Goal: Task Accomplishment & Management: Manage account settings

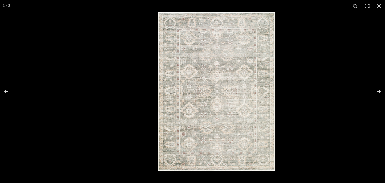
click at [206, 82] on img at bounding box center [216, 91] width 117 height 159
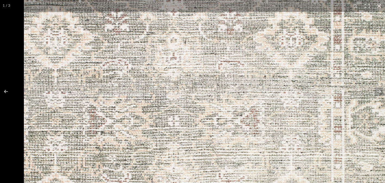
click at [200, 84] on img at bounding box center [172, 122] width 499 height 678
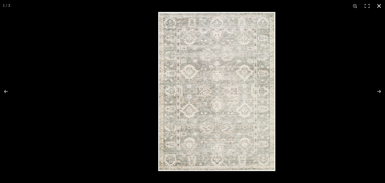
click at [379, 5] on button at bounding box center [379, 6] width 12 height 12
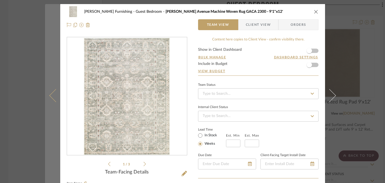
click at [46, 64] on button at bounding box center [52, 95] width 15 height 183
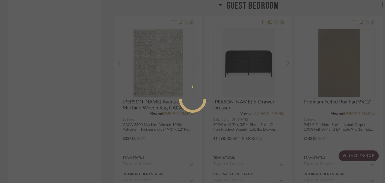
click at [34, 64] on div at bounding box center [192, 91] width 385 height 183
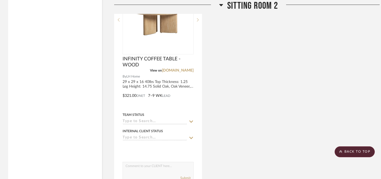
scroll to position [5109, 0]
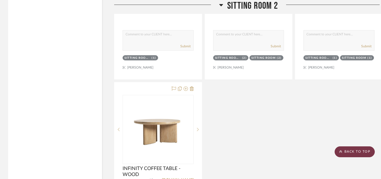
click at [344, 149] on scroll-to-top-button "BACK TO TOP" at bounding box center [355, 151] width 40 height 11
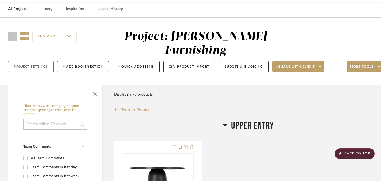
scroll to position [0, 0]
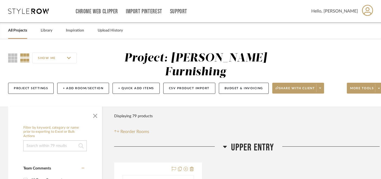
click at [13, 30] on link "All Projects" at bounding box center [17, 30] width 19 height 7
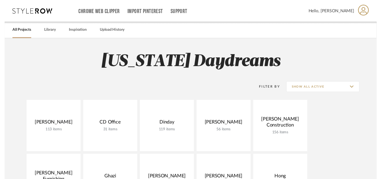
scroll to position [1, 0]
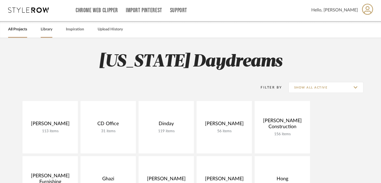
click at [47, 26] on link "Library" at bounding box center [47, 29] width 12 height 7
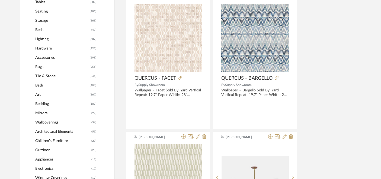
click at [40, 113] on span "Mirrors" at bounding box center [62, 112] width 55 height 9
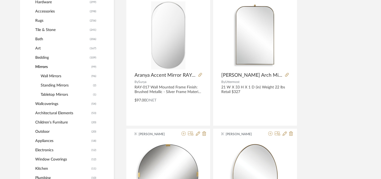
scroll to position [284, 0]
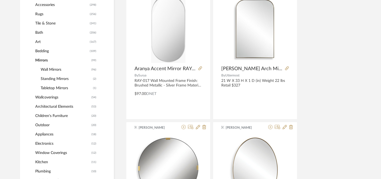
click at [51, 70] on span "Wall Mirrors" at bounding box center [65, 69] width 49 height 9
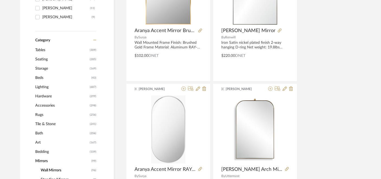
scroll to position [223, 0]
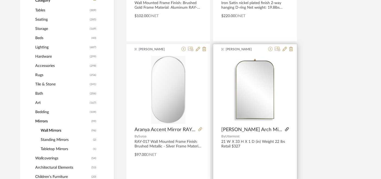
click at [285, 130] on icon at bounding box center [287, 129] width 4 height 4
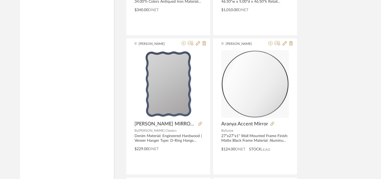
scroll to position [939, 0]
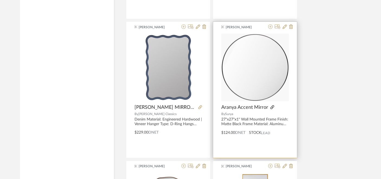
click at [271, 107] on icon at bounding box center [272, 107] width 4 height 4
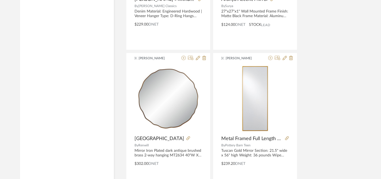
scroll to position [1100, 0]
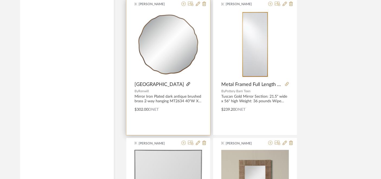
click at [186, 85] on icon at bounding box center [188, 84] width 4 height 4
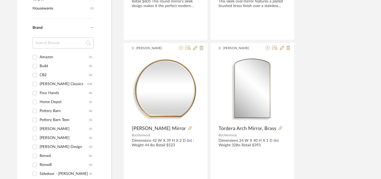
scroll to position [0, 3]
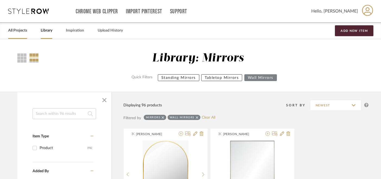
drag, startPoint x: 19, startPoint y: 28, endPoint x: 21, endPoint y: 27, distance: 2.8
click at [19, 28] on link "All Projects" at bounding box center [17, 30] width 19 height 7
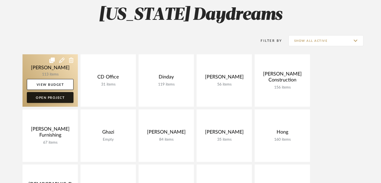
scroll to position [48, 0]
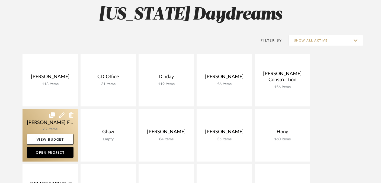
click at [44, 123] on link at bounding box center [50, 135] width 55 height 52
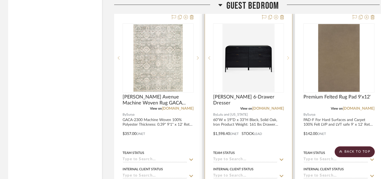
scroll to position [4003, 0]
click at [238, 41] on img "0" at bounding box center [248, 58] width 52 height 68
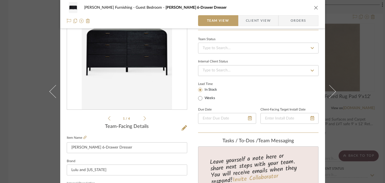
scroll to position [0, 0]
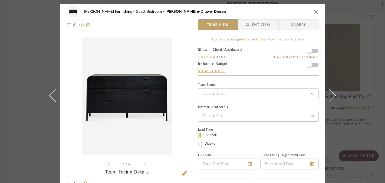
click at [144, 163] on icon at bounding box center [145, 163] width 2 height 5
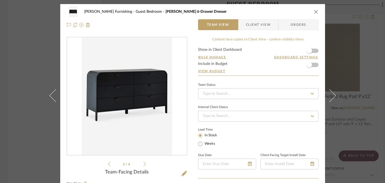
click at [144, 163] on icon at bounding box center [145, 164] width 2 height 4
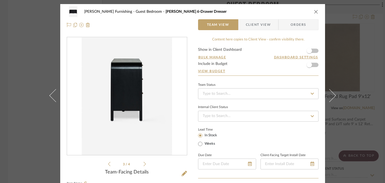
click at [144, 163] on icon at bounding box center [145, 164] width 2 height 4
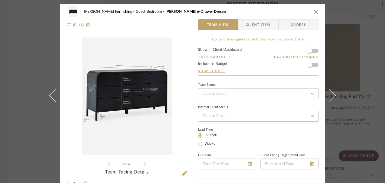
click at [144, 163] on icon at bounding box center [145, 164] width 2 height 4
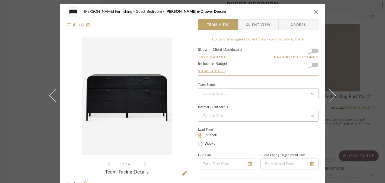
click at [23, 128] on div "[PERSON_NAME] Furnishing Guest Bedroom [PERSON_NAME] 6-Drawer Dresser Team View…" at bounding box center [192, 91] width 385 height 183
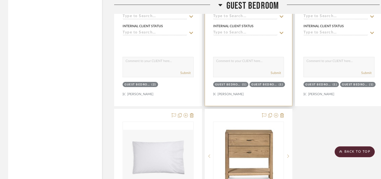
scroll to position [4395, 0]
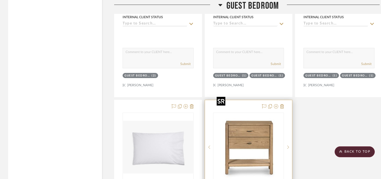
click at [0, 0] on img at bounding box center [0, 0] width 0 height 0
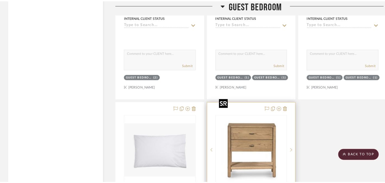
scroll to position [0, 0]
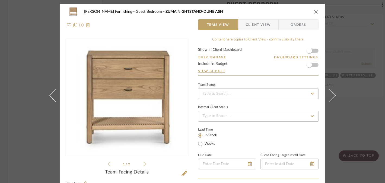
click at [144, 163] on icon at bounding box center [145, 164] width 2 height 4
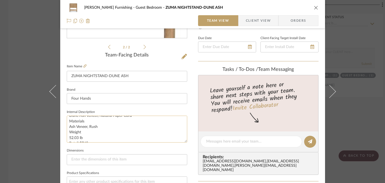
scroll to position [16, 0]
click at [83, 67] on icon at bounding box center [84, 65] width 3 height 3
click at [27, 70] on div "[PERSON_NAME] Furnishing Guest Bedroom ZUMA NIGHTSTAND-DUNE ASH Team View Clien…" at bounding box center [192, 91] width 385 height 183
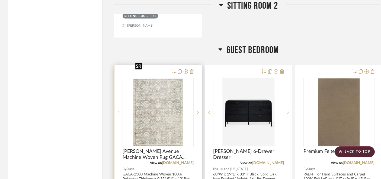
scroll to position [3970, 0]
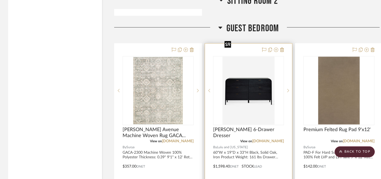
click at [240, 68] on img "0" at bounding box center [248, 90] width 52 height 68
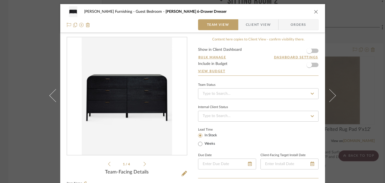
scroll to position [44, 0]
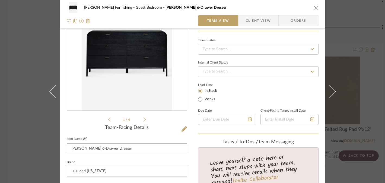
click at [83, 138] on icon at bounding box center [84, 138] width 3 height 3
click at [368, 84] on div "[PERSON_NAME] Furnishing Guest Bedroom [PERSON_NAME] 6-Drawer Dresser Team View…" at bounding box center [192, 91] width 385 height 183
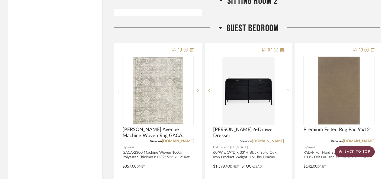
click at [352, 151] on scroll-to-top-button "BACK TO TOP" at bounding box center [355, 151] width 40 height 11
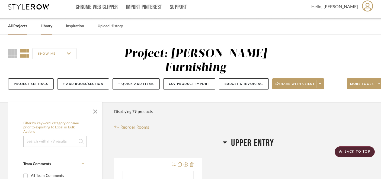
scroll to position [0, 0]
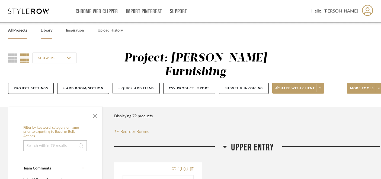
click at [49, 32] on link "Library" at bounding box center [47, 30] width 12 height 7
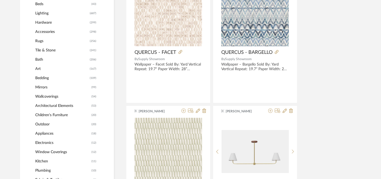
click at [42, 87] on span "Mirrors" at bounding box center [62, 86] width 55 height 9
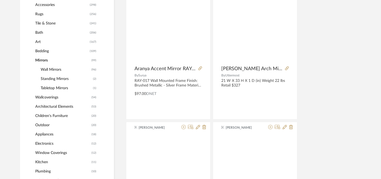
scroll to position [257, 0]
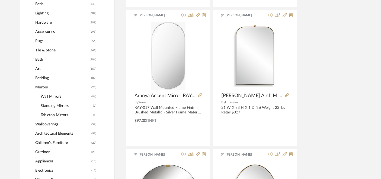
click at [48, 97] on span "Wall Mirrors" at bounding box center [65, 96] width 49 height 9
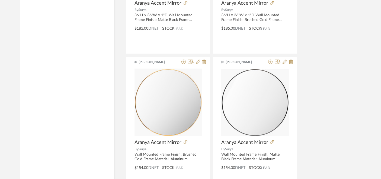
scroll to position [1598, 0]
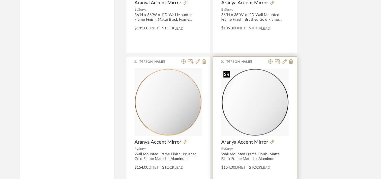
click at [0, 0] on img at bounding box center [0, 0] width 0 height 0
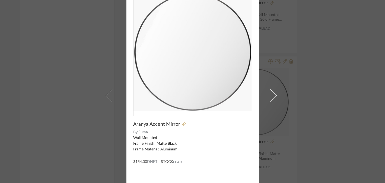
scroll to position [51, 0]
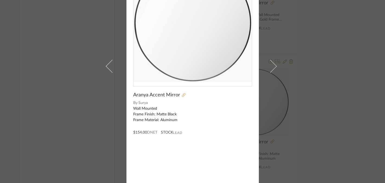
click at [182, 95] on icon at bounding box center [184, 95] width 4 height 4
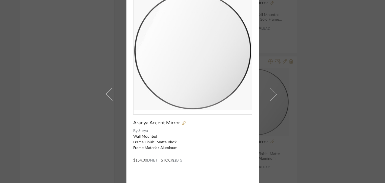
scroll to position [0, 0]
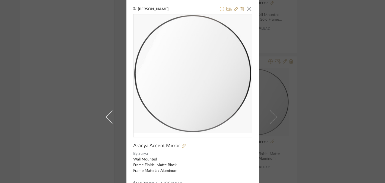
click at [220, 7] on icon at bounding box center [222, 9] width 4 height 4
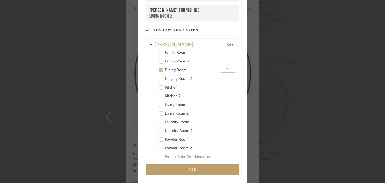
scroll to position [93, 0]
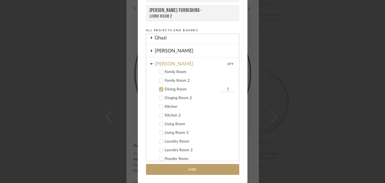
click at [160, 89] on icon at bounding box center [161, 89] width 4 height 4
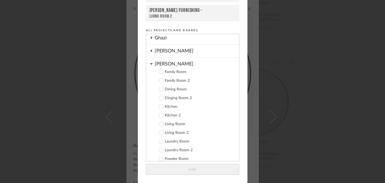
click at [150, 65] on icon at bounding box center [151, 64] width 3 height 4
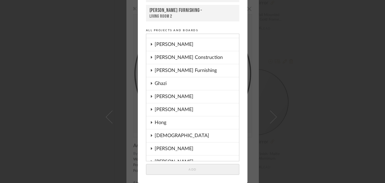
scroll to position [28, 0]
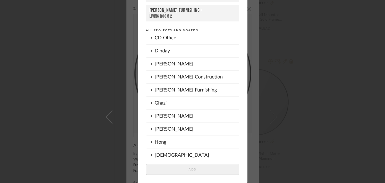
click at [151, 90] on icon at bounding box center [151, 89] width 1 height 2
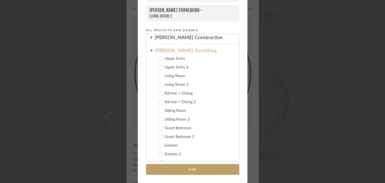
scroll to position [91, 0]
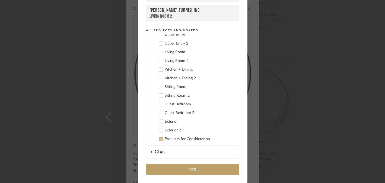
click at [160, 104] on icon at bounding box center [161, 104] width 4 height 4
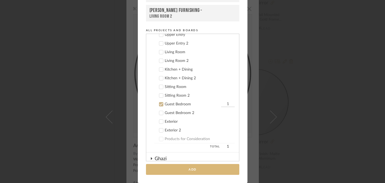
click at [195, 167] on button "Add" at bounding box center [192, 169] width 93 height 11
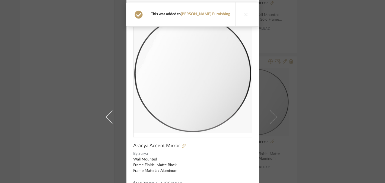
click at [235, 16] on button at bounding box center [245, 14] width 21 height 24
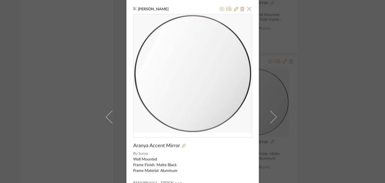
click at [248, 9] on span "button" at bounding box center [249, 8] width 11 height 11
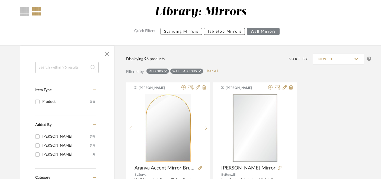
scroll to position [24, 0]
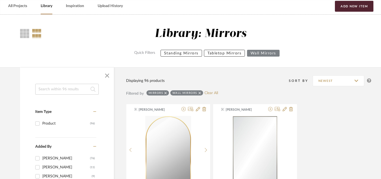
click at [82, 87] on input at bounding box center [66, 89] width 63 height 11
paste input "[PERSON_NAME]"
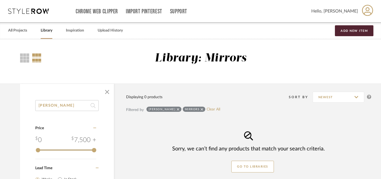
type input "[PERSON_NAME]"
click at [23, 30] on link "All Projects" at bounding box center [17, 30] width 19 height 7
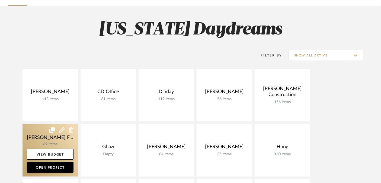
scroll to position [111, 0]
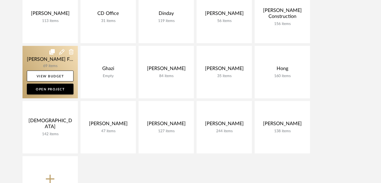
click at [38, 59] on link at bounding box center [50, 72] width 55 height 52
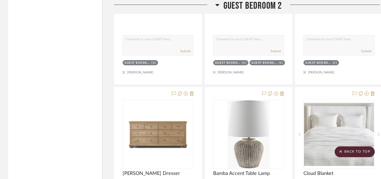
scroll to position [4980, 0]
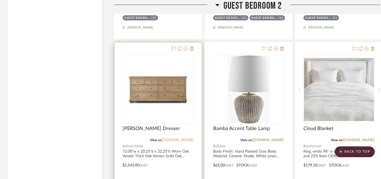
click at [185, 138] on link "[DOMAIN_NAME]" at bounding box center [178, 140] width 32 height 4
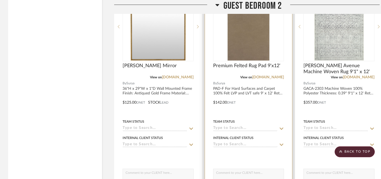
scroll to position [4755, 0]
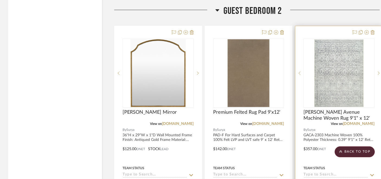
click at [0, 0] on div at bounding box center [0, 0] width 0 height 0
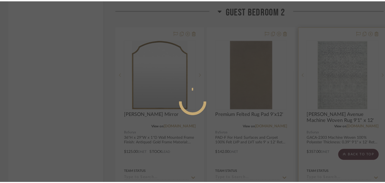
scroll to position [0, 0]
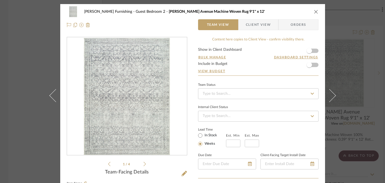
click at [118, 93] on div at bounding box center [127, 96] width 120 height 118
click at [122, 95] on img "0" at bounding box center [127, 96] width 86 height 118
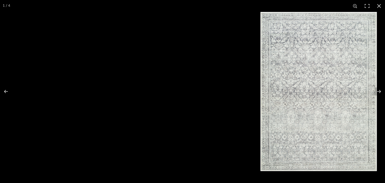
click at [309, 120] on img at bounding box center [318, 91] width 116 height 159
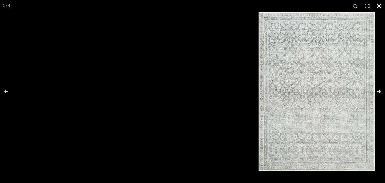
click at [200, 108] on div at bounding box center [316, 91] width 385 height 183
click at [189, 111] on div at bounding box center [316, 91] width 385 height 183
click at [380, 5] on button at bounding box center [379, 6] width 12 height 12
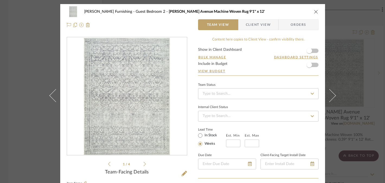
click at [356, 68] on div "[PERSON_NAME] Furnishing Guest Bedroom 2 [PERSON_NAME] Avenue Machine Woven Rug…" at bounding box center [192, 91] width 385 height 183
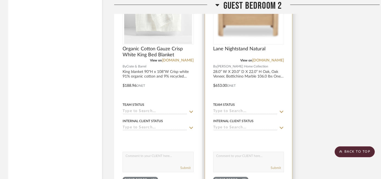
scroll to position [5322, 0]
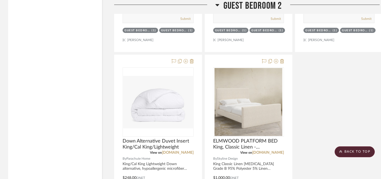
scroll to position [5705, 0]
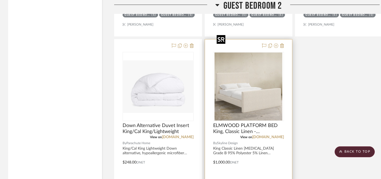
click at [250, 76] on img "0" at bounding box center [249, 86] width 68 height 68
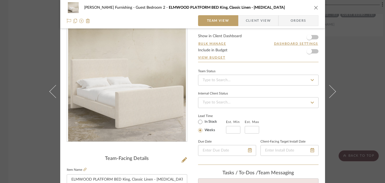
scroll to position [27, 0]
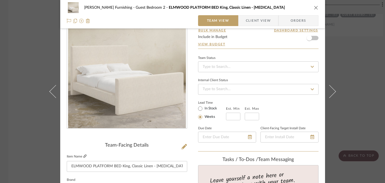
click at [84, 157] on icon at bounding box center [84, 155] width 3 height 3
click at [349, 115] on div "[PERSON_NAME] Furnishing Guest Bedroom 2 ELMWOOD PLATFORM BED King, Classic Lin…" at bounding box center [192, 91] width 385 height 183
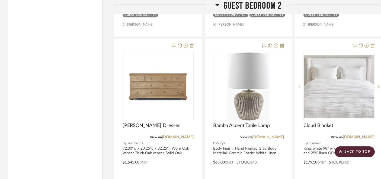
scroll to position [5011, 0]
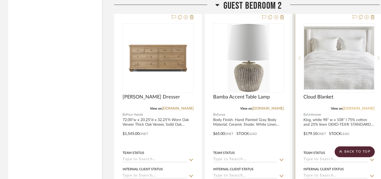
click at [356, 106] on link "[DOMAIN_NAME]" at bounding box center [359, 108] width 32 height 4
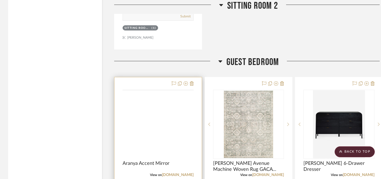
scroll to position [3961, 0]
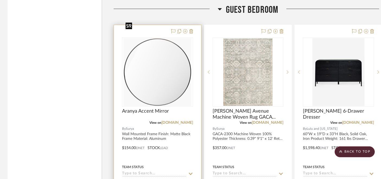
click at [157, 79] on img "0" at bounding box center [157, 72] width 68 height 68
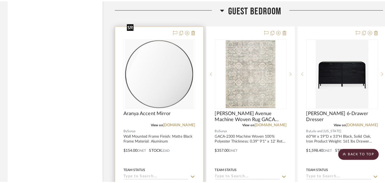
scroll to position [0, 0]
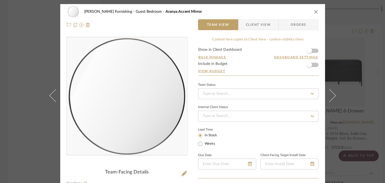
click at [367, 66] on div "[PERSON_NAME] Furnishing Guest Bedroom Aranya Accent Mirror Team View Client Vi…" at bounding box center [192, 91] width 385 height 183
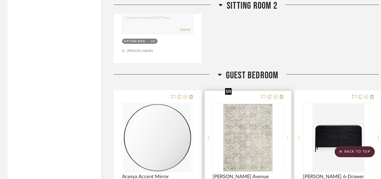
click at [240, 103] on img "0" at bounding box center [248, 137] width 50 height 68
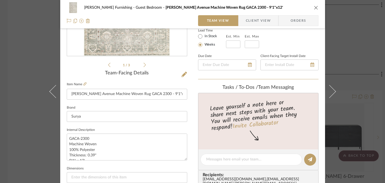
scroll to position [108, 0]
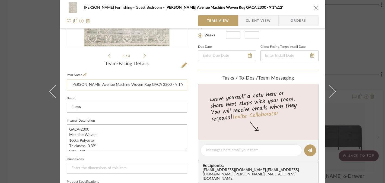
drag, startPoint x: 170, startPoint y: 87, endPoint x: 154, endPoint y: 86, distance: 16.3
click at [154, 86] on input "[PERSON_NAME] Avenue Machine Woven Rug GACA 2300 - 9'1"x12'" at bounding box center [127, 84] width 120 height 11
drag, startPoint x: 92, startPoint y: 147, endPoint x: 88, endPoint y: 147, distance: 3.8
click at [88, 147] on textarea "GACA-2300 Machine Woven 100% Polyester Thickness: 0.39" 9'1" x 12' Retail $910" at bounding box center [127, 137] width 120 height 27
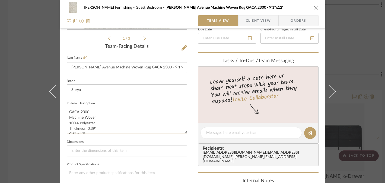
scroll to position [149, 0]
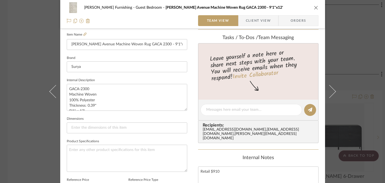
click at [347, 100] on div "[PERSON_NAME] Furnishing Guest Bedroom [PERSON_NAME][GEOGRAPHIC_DATA] Machine W…" at bounding box center [192, 91] width 385 height 183
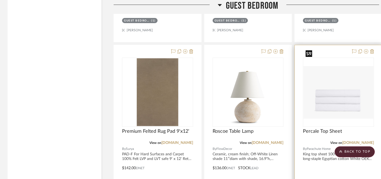
scroll to position [4227, 1]
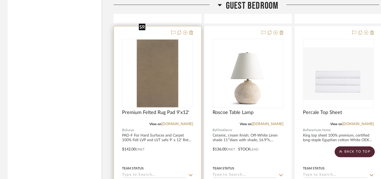
click at [154, 55] on img "0" at bounding box center [158, 73] width 42 height 68
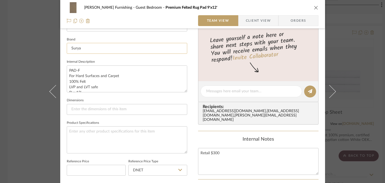
scroll to position [129, 0]
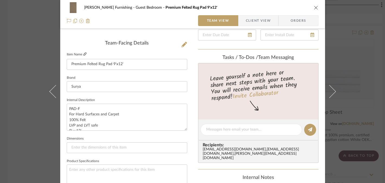
click at [83, 53] on icon at bounding box center [84, 53] width 3 height 3
click at [77, 120] on textarea "PAD-F For Hard Surfaces and Carpet 100% Felt LVP and LVT safe 9' x 12' Retail $…" at bounding box center [127, 117] width 120 height 27
click at [84, 54] on icon at bounding box center [84, 53] width 3 height 3
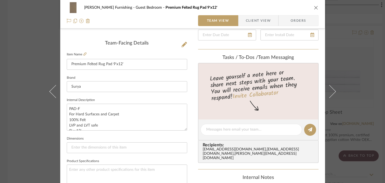
click at [353, 50] on div "[PERSON_NAME] Furnishing Guest Bedroom Premium Felted Rug Pad 9'x12' Team View …" at bounding box center [192, 91] width 385 height 183
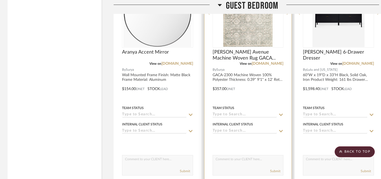
click at [251, 24] on img "0" at bounding box center [248, 13] width 50 height 68
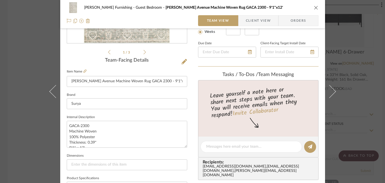
scroll to position [121, 0]
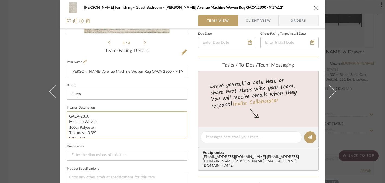
click at [89, 128] on textarea "GACA-2300 Machine Woven 100% Polyester Thickness: 0.39" 9'1" x 12' Retail $910" at bounding box center [127, 124] width 120 height 27
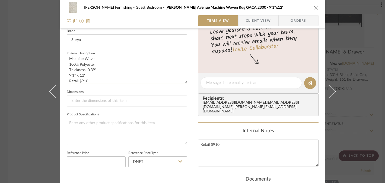
scroll to position [11, 0]
click at [370, 74] on div "[PERSON_NAME] Furnishing Guest Bedroom [PERSON_NAME][GEOGRAPHIC_DATA] Machine W…" at bounding box center [192, 91] width 385 height 183
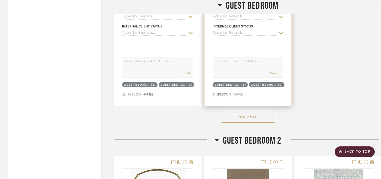
scroll to position [4647, 1]
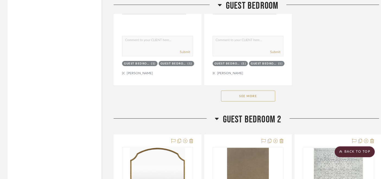
click at [247, 90] on button "See More" at bounding box center [248, 95] width 54 height 11
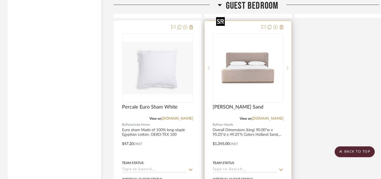
scroll to position [4956, 1]
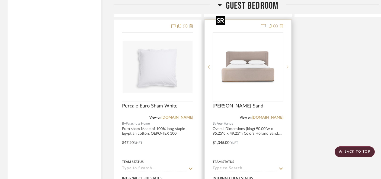
click at [253, 47] on img "0" at bounding box center [248, 67] width 68 height 68
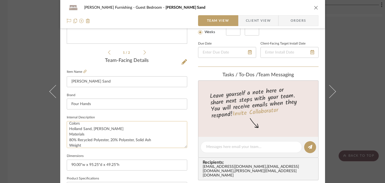
scroll to position [0, 0]
click at [93, 131] on textarea "Overall Dimensions (king) 90.00"w x 95.25"d x 49.25"h Colors Holland Sand, [PER…" at bounding box center [127, 134] width 120 height 27
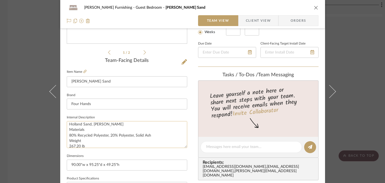
scroll to position [20, 0]
click at [91, 133] on textarea "Overall Dimensions (king) 90.00"w x 95.25"d x 49.25"h Colors Holland Sand, [PER…" at bounding box center [127, 134] width 120 height 27
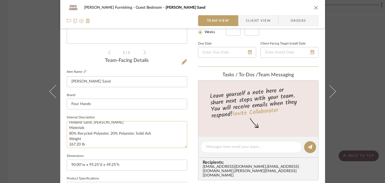
click at [91, 133] on textarea "Overall Dimensions (king) 90.00"w x 95.25"d x 49.25"h Colors Holland Sand, [PER…" at bounding box center [127, 134] width 120 height 27
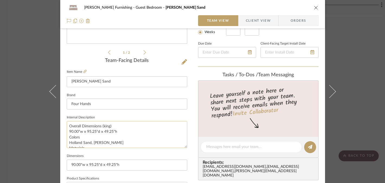
scroll to position [0, 0]
click at [30, 130] on div "[PERSON_NAME] Furnishing Guest Bedroom [PERSON_NAME] Sand Team View Client View…" at bounding box center [192, 91] width 385 height 183
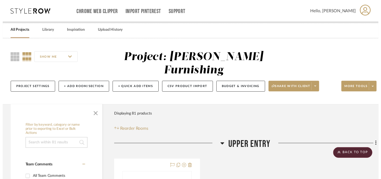
scroll to position [4956, 1]
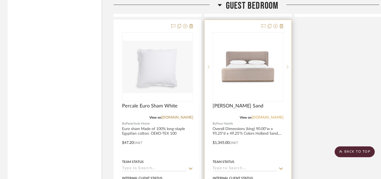
click at [269, 115] on link "[DOMAIN_NAME]" at bounding box center [268, 117] width 32 height 4
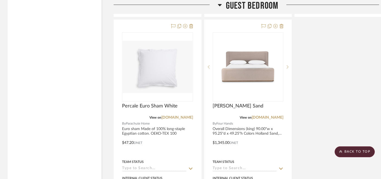
drag, startPoint x: 320, startPoint y: 72, endPoint x: 316, endPoint y: 71, distance: 4.2
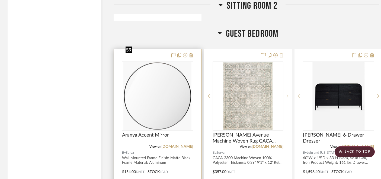
click at [124, 90] on img "0" at bounding box center [157, 96] width 68 height 68
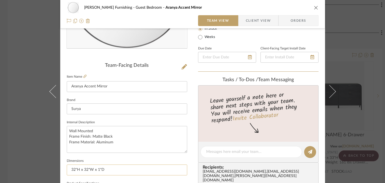
scroll to position [114, 0]
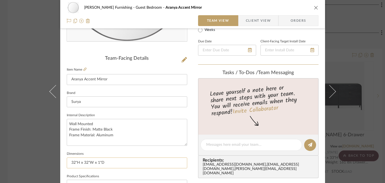
click at [95, 163] on input "32"H x 32"W x 1"D" at bounding box center [127, 162] width 120 height 11
click at [95, 162] on input "32"H x 32"W x 1"D" at bounding box center [127, 162] width 120 height 11
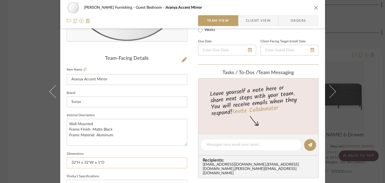
click at [95, 162] on input "32"H x 32"W x 1"D" at bounding box center [127, 162] width 120 height 11
click at [105, 136] on textarea "Wall Mounted Frame Finish: Matte Black Frame Material: Aluminum" at bounding box center [127, 132] width 120 height 27
click at [360, 88] on div "[PERSON_NAME] Furnishing Guest Bedroom Aranya Accent Mirror Team View Client Vi…" at bounding box center [192, 91] width 385 height 183
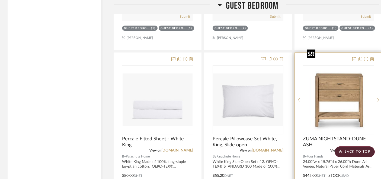
scroll to position [4477, 1]
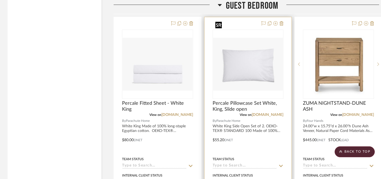
click at [240, 38] on img "0" at bounding box center [248, 64] width 70 height 53
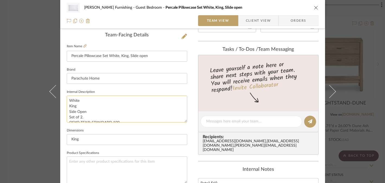
scroll to position [11, 0]
drag, startPoint x: 82, startPoint y: 118, endPoint x: 137, endPoint y: 117, distance: 54.8
click at [137, 117] on textarea "White King Side Open Set of 2. OEKO-TEX® STANDARD 100 Made of 100% long-staple …" at bounding box center [127, 108] width 120 height 27
click at [38, 133] on div "[PERSON_NAME] Furnishing Guest Bedroom Percale Pillowcase Set White, King, Slid…" at bounding box center [192, 91] width 385 height 183
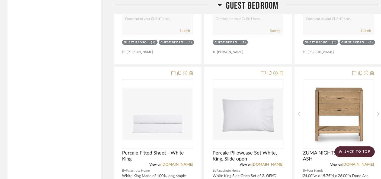
scroll to position [4463, 1]
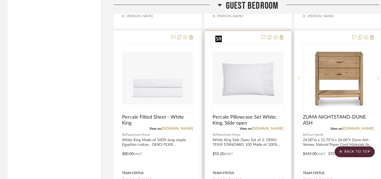
click at [258, 69] on img "0" at bounding box center [248, 78] width 70 height 53
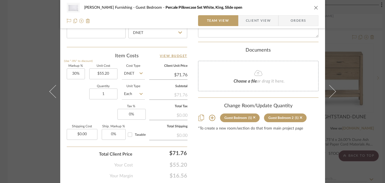
scroll to position [321, 0]
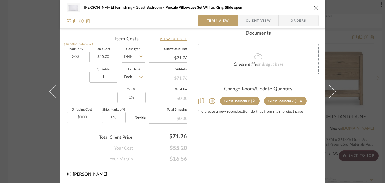
click at [21, 132] on div "[PERSON_NAME] Furnishing Guest Bedroom Percale Pillowcase Set White, King, Slid…" at bounding box center [192, 91] width 385 height 183
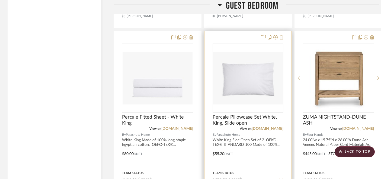
scroll to position [4464, 1]
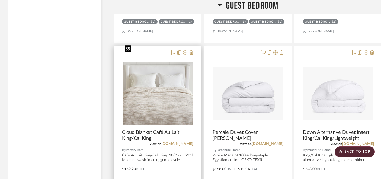
click at [0, 0] on img at bounding box center [0, 0] width 0 height 0
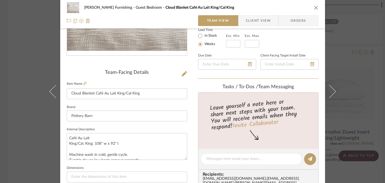
scroll to position [125, 0]
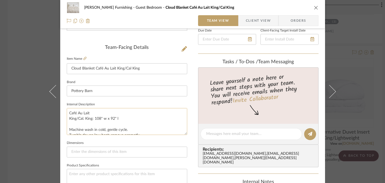
drag, startPoint x: 93, startPoint y: 119, endPoint x: 117, endPoint y: 118, distance: 23.3
click at [117, 118] on textarea "Café Au Lait King/Cal. King: 108" w x 92" l Machine wash in cold, gentle cycle.…" at bounding box center [127, 121] width 120 height 27
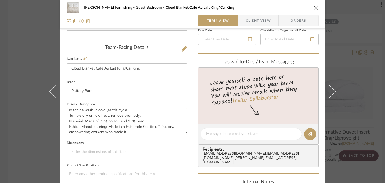
scroll to position [27, 0]
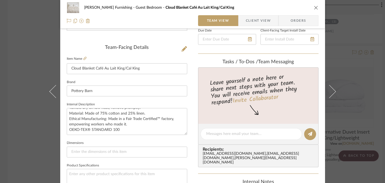
click at [23, 138] on div "[PERSON_NAME] Furnishing Guest Bedroom Cloud Blanket Café Au Lait King/Cal King…" at bounding box center [192, 91] width 385 height 183
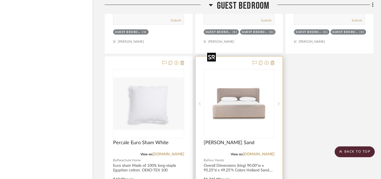
scroll to position [4920, 9]
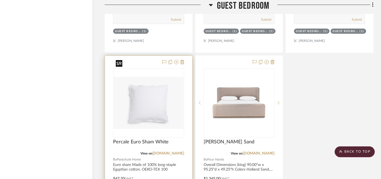
click at [155, 100] on img "0" at bounding box center [149, 103] width 70 height 52
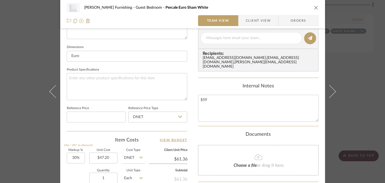
scroll to position [250, 0]
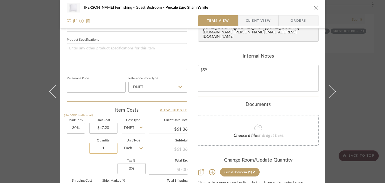
click at [101, 149] on input "1" at bounding box center [103, 148] width 28 height 11
type input "3"
click at [80, 158] on div "Markup % (Use "-X%" to discount) 30% Unit Cost $47.20 Cost Type DNET Client Uni…" at bounding box center [127, 158] width 120 height 79
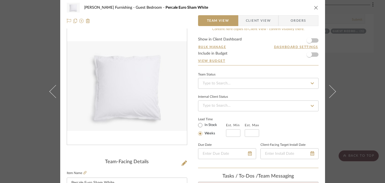
scroll to position [0, 0]
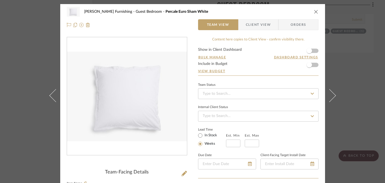
drag, startPoint x: 345, startPoint y: 119, endPoint x: 342, endPoint y: 119, distance: 2.7
click at [345, 119] on div "[PERSON_NAME] Furnishing Guest Bedroom Percale Euro Sham White Team View Client…" at bounding box center [192, 91] width 385 height 183
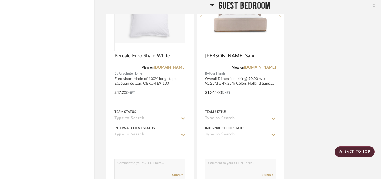
scroll to position [4946, 8]
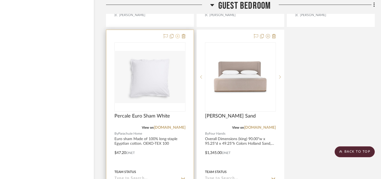
click at [178, 34] on icon at bounding box center [178, 36] width 4 height 4
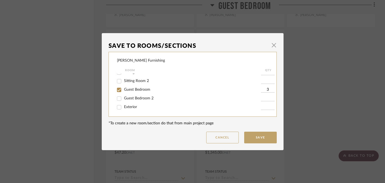
scroll to position [58, 0]
click at [117, 101] on input "Guest Bedroom 2" at bounding box center [119, 98] width 9 height 9
checkbox input "true"
type input "1"
click at [251, 136] on button "Save" at bounding box center [260, 138] width 33 height 12
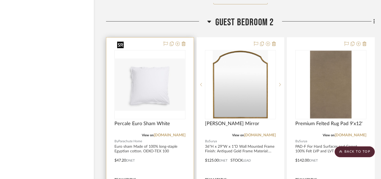
click at [143, 65] on img "0" at bounding box center [150, 84] width 70 height 52
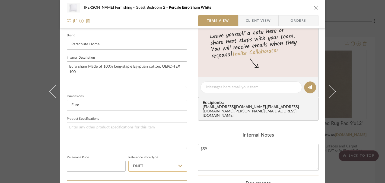
scroll to position [252, 0]
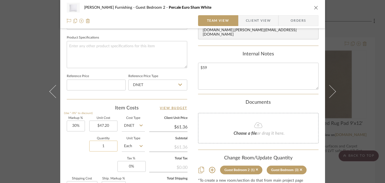
click at [100, 145] on input "1" at bounding box center [103, 146] width 28 height 11
click at [103, 146] on input "1" at bounding box center [103, 146] width 28 height 11
type input "3"
click at [60, 151] on div "[PERSON_NAME] Furnishing Guest Bedroom 2 Percale Euro Sham White Team View Clie…" at bounding box center [192, 2] width 265 height 501
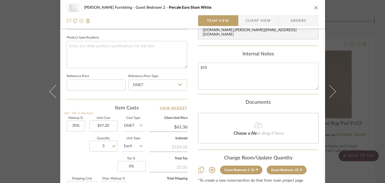
click at [39, 145] on div "[PERSON_NAME] Furnishing Guest Bedroom 2 Percale Euro Sham White Team View Clie…" at bounding box center [192, 91] width 385 height 183
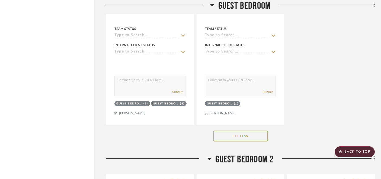
scroll to position [5047, 8]
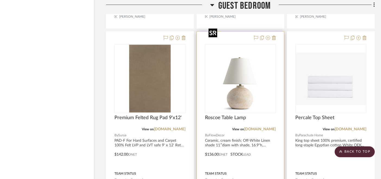
click at [250, 78] on img "0" at bounding box center [240, 78] width 68 height 68
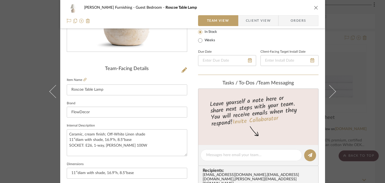
scroll to position [142, 0]
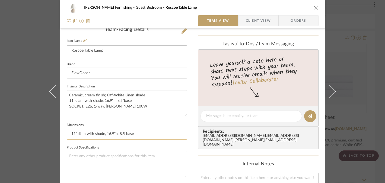
click at [107, 135] on input "11″diam with shade, 16.9"h, 8.5"base" at bounding box center [127, 134] width 120 height 11
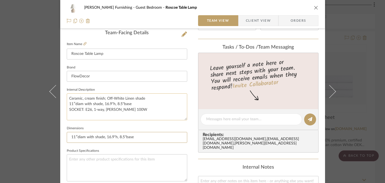
scroll to position [139, 0]
drag, startPoint x: 354, startPoint y: 94, endPoint x: 355, endPoint y: 116, distance: 21.5
click at [354, 94] on div "[PERSON_NAME] Furnishing Guest Bedroom Roscoe Table Lamp Team View Client View …" at bounding box center [192, 91] width 385 height 183
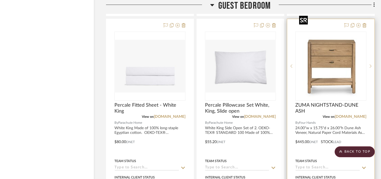
click at [350, 56] on img "0" at bounding box center [331, 66] width 68 height 68
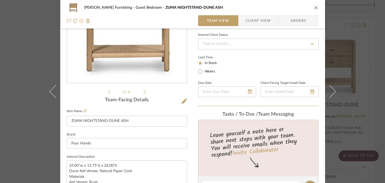
scroll to position [91, 0]
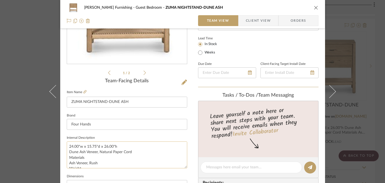
click at [89, 147] on textarea "24.00"w x 15.75"d x 26.00"h Dune Ash Veneer, Natural Paper Cord Materials Ash V…" at bounding box center [127, 154] width 120 height 27
click at [120, 151] on textarea "24.00"w x 15.75"d x 26.00"h Dune Ash Veneer, Natural Paper Cord Materials Ash V…" at bounding box center [127, 154] width 120 height 27
click at [114, 151] on textarea "24.00"w x 15.75"d x 26.00"h Dune Ash Veneer, Natural Paper Cord Materials Ash V…" at bounding box center [127, 154] width 120 height 27
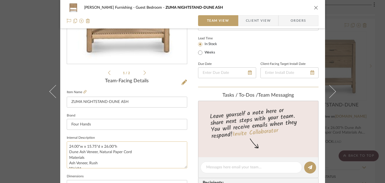
click at [114, 151] on textarea "24.00"w x 15.75"d x 26.00"h Dune Ash Veneer, Natural Paper Cord Materials Ash V…" at bounding box center [127, 154] width 120 height 27
drag, startPoint x: 115, startPoint y: 150, endPoint x: 109, endPoint y: 150, distance: 6.2
click at [115, 150] on textarea "24.00"w x 15.75"d x 26.00"h Dune Ash Veneer, Natural Paper Cord Materials Ash V…" at bounding box center [127, 154] width 120 height 27
drag, startPoint x: 77, startPoint y: 152, endPoint x: 130, endPoint y: 152, distance: 52.6
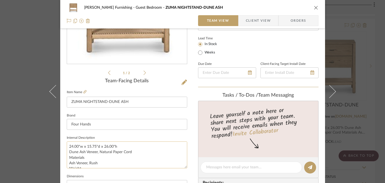
click at [130, 152] on textarea "24.00"w x 15.75"d x 26.00"h Dune Ash Veneer, Natural Paper Cord Materials Ash V…" at bounding box center [127, 154] width 120 height 27
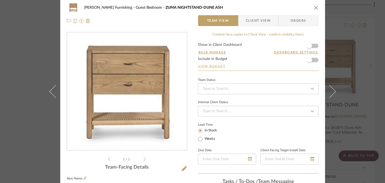
scroll to position [0, 0]
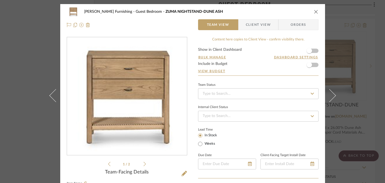
click at [375, 59] on div "[PERSON_NAME] Furnishing Guest Bedroom ZUMA NIGHTSTAND-DUNE ASH Team View Clien…" at bounding box center [192, 91] width 385 height 183
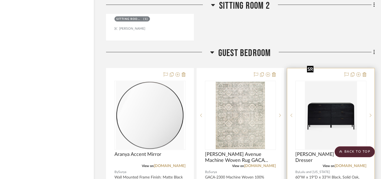
click at [335, 102] on img "0" at bounding box center [331, 115] width 52 height 68
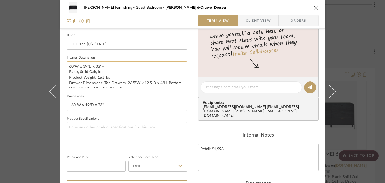
scroll to position [170, 0]
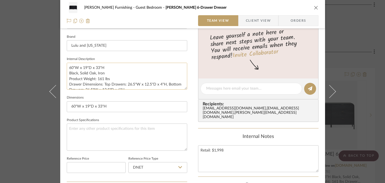
click at [99, 68] on textarea "60"W x 19"D x 33"H Black, Solid Oak, Iron Product Weight: 161 lbs Drawer Dimens…" at bounding box center [127, 76] width 120 height 27
click at [78, 73] on textarea "60"W x 19"D x 33"H Black, Solid Oak, Iron Product Weight: 161 lbs Drawer Dimens…" at bounding box center [127, 76] width 120 height 27
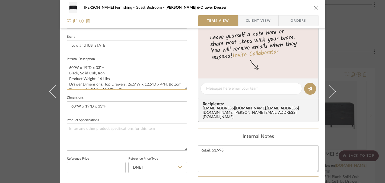
click at [78, 73] on textarea "60"W x 19"D x 33"H Black, Solid Oak, Iron Product Weight: 161 lbs Drawer Dimens…" at bounding box center [127, 76] width 120 height 27
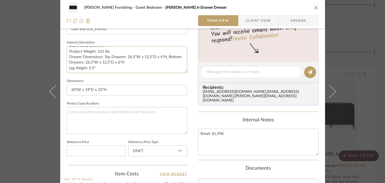
scroll to position [189, 0]
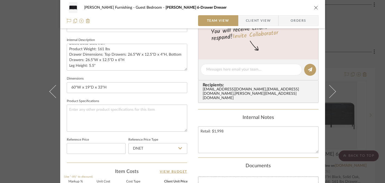
click at [28, 85] on div "[PERSON_NAME] Furnishing Guest Bedroom [PERSON_NAME] 6-Drawer Dresser Team View…" at bounding box center [192, 91] width 385 height 183
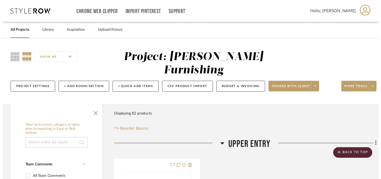
scroll to position [3945, 8]
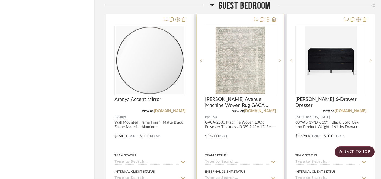
click at [228, 61] on img "0" at bounding box center [240, 60] width 50 height 68
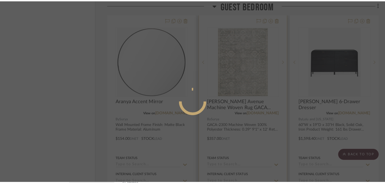
scroll to position [0, 0]
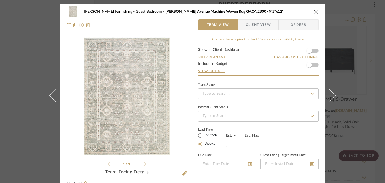
click at [356, 67] on div "[PERSON_NAME] Furnishing Guest Bedroom [PERSON_NAME][GEOGRAPHIC_DATA] Machine W…" at bounding box center [192, 91] width 385 height 183
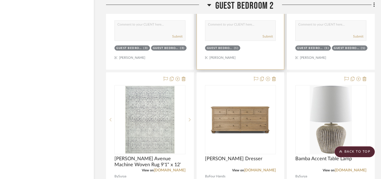
scroll to position [5439, 8]
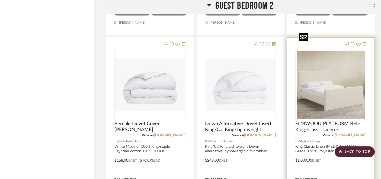
click at [332, 68] on img "0" at bounding box center [331, 84] width 68 height 68
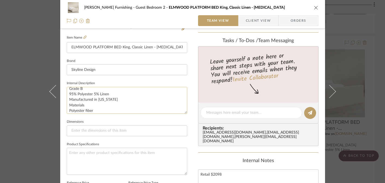
scroll to position [15, 0]
click at [90, 95] on textarea "King Classic Linen [MEDICAL_DATA] Grade B 95% Polyester 5% Linen Manufactured i…" at bounding box center [127, 100] width 120 height 27
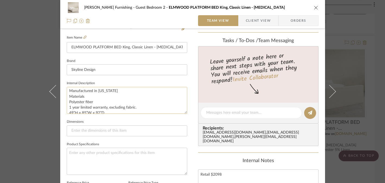
scroll to position [33, 0]
click at [91, 104] on textarea "King Classic Linen [MEDICAL_DATA] Grade B 95% Polyester 5% Linen Manufactured i…" at bounding box center [127, 100] width 120 height 27
click at [83, 39] on icon at bounding box center [84, 37] width 3 height 3
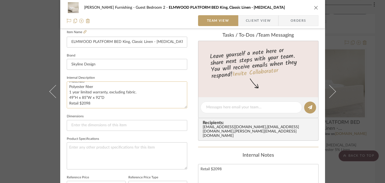
scroll to position [152, 0]
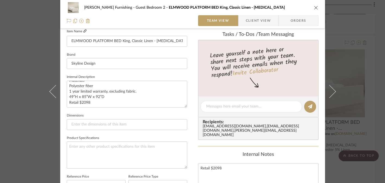
click at [83, 32] on icon at bounding box center [84, 30] width 3 height 3
click at [355, 84] on div "[PERSON_NAME] Furnishing Guest Bedroom 2 ELMWOOD PLATFORM BED King, Classic Lin…" at bounding box center [192, 91] width 385 height 183
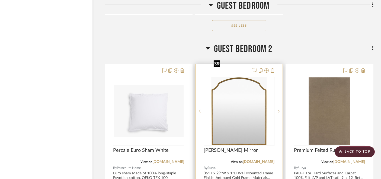
click at [243, 83] on img "0" at bounding box center [239, 111] width 55 height 68
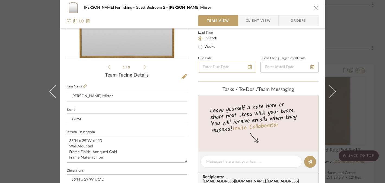
scroll to position [104, 0]
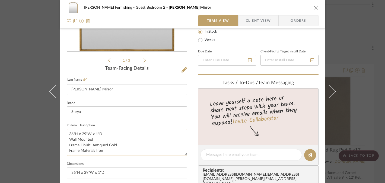
click at [83, 132] on textarea "36"H x 29"W x 1"D Wall Mounted Frame Finish: Antiqued Gold Frame Material: Iron" at bounding box center [127, 142] width 120 height 27
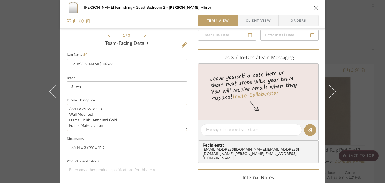
scroll to position [129, 0]
click at [27, 144] on div "[PERSON_NAME] Furnishing Guest Bedroom 2 [PERSON_NAME] Mirror Team View Client …" at bounding box center [192, 91] width 385 height 183
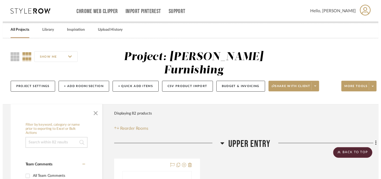
scroll to position [5199, 9]
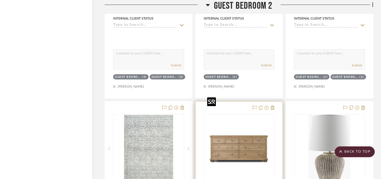
click at [222, 131] on img "0" at bounding box center [239, 148] width 68 height 68
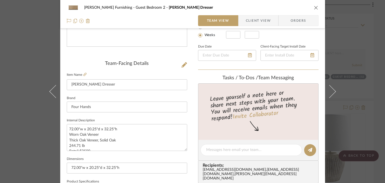
scroll to position [138, 0]
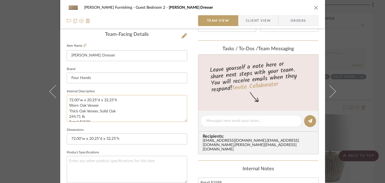
click at [82, 100] on textarea "72.00"w x 20.25"d x 32.25"h Worn Oak Veneer Thick Oak Veneer, Solid Oak 244.71 …" at bounding box center [127, 108] width 120 height 27
